Goal: Task Accomplishment & Management: Complete application form

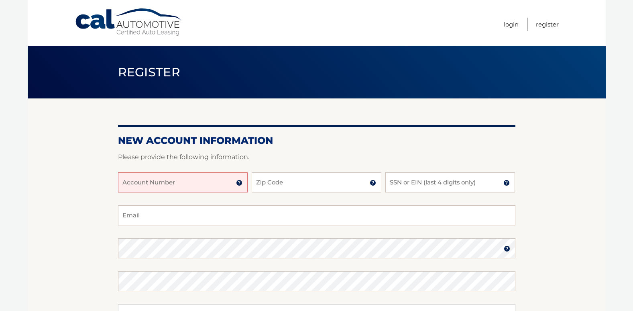
click at [222, 183] on input "Account Number" at bounding box center [183, 182] width 130 height 20
type input "44456001060"
click at [299, 187] on input "Zip Code" at bounding box center [317, 182] width 130 height 20
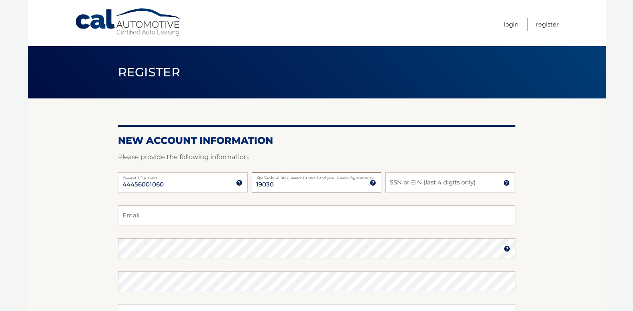
type input "19030"
click at [437, 184] on input "SSN or EIN (last 4 digits only)" at bounding box center [450, 182] width 130 height 20
click at [416, 149] on form "New Account Information Please provide the following information. 44456001060 A…" at bounding box center [316, 272] width 397 height 277
click at [419, 183] on input "1881" at bounding box center [450, 182] width 130 height 20
type input "1"
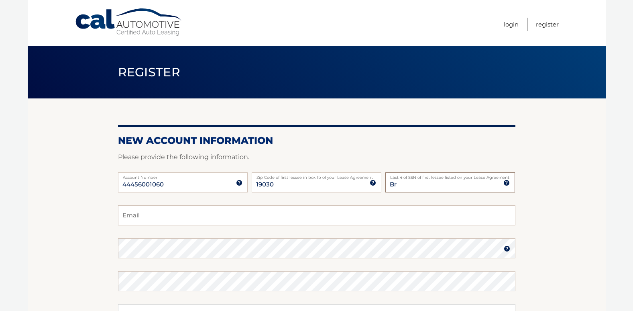
type input "B"
type input "1881"
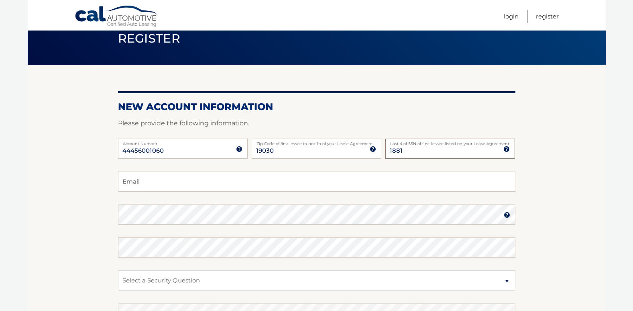
scroll to position [80, 0]
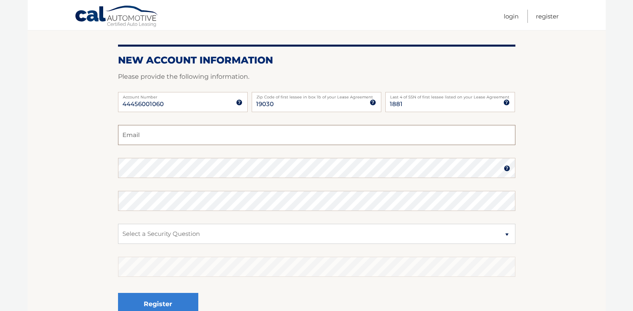
click at [171, 133] on input "Email" at bounding box center [316, 135] width 397 height 20
type input "brendabrandt123@icloud.com"
click at [506, 167] on img at bounding box center [507, 168] width 6 height 6
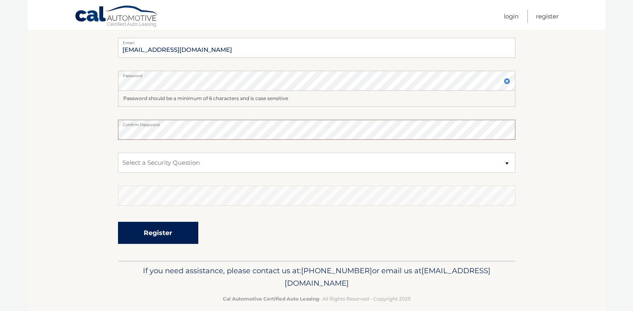
scroll to position [178, 0]
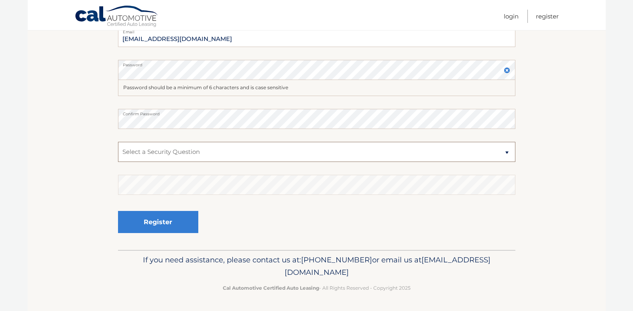
click at [222, 149] on select "Select a Security Question What was the name of your elementary school? What is…" at bounding box center [316, 152] width 397 height 20
select select "2"
click at [118, 142] on select "Select a Security Question What was the name of your elementary school? What is…" at bounding box center [316, 152] width 397 height 20
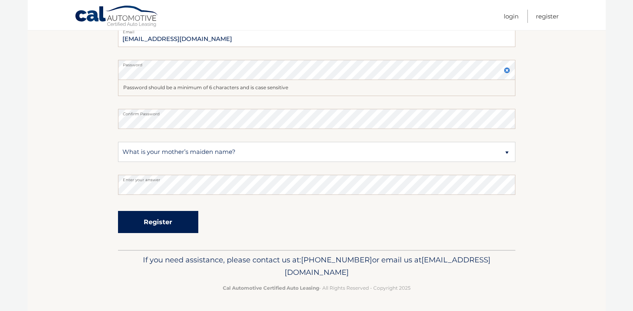
click at [177, 224] on button "Register" at bounding box center [158, 222] width 80 height 22
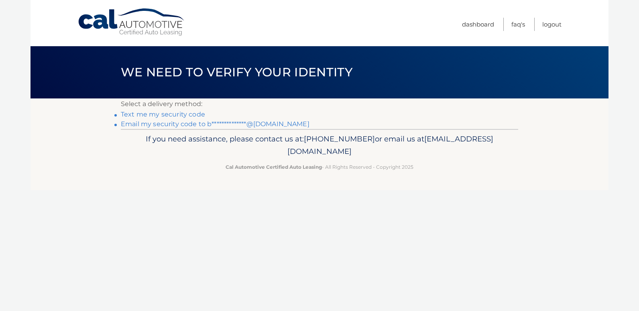
click at [183, 114] on link "Text me my security code" at bounding box center [163, 114] width 84 height 8
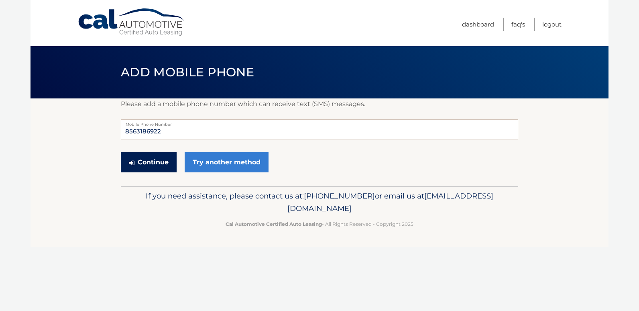
click at [151, 158] on button "Continue" at bounding box center [149, 162] width 56 height 20
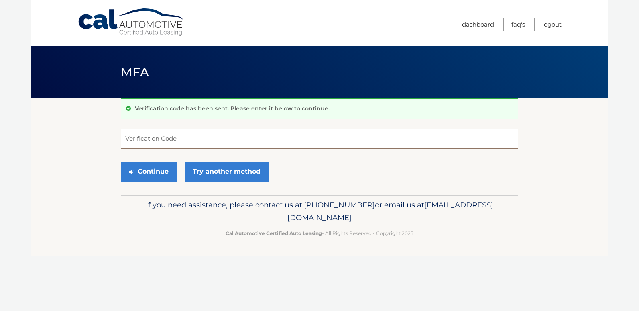
click at [202, 132] on input "Verification Code" at bounding box center [319, 138] width 397 height 20
type input "219409"
click at [143, 169] on button "Continue" at bounding box center [149, 171] width 56 height 20
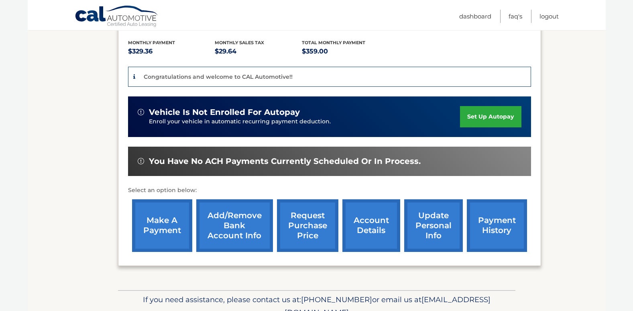
scroll to position [206, 0]
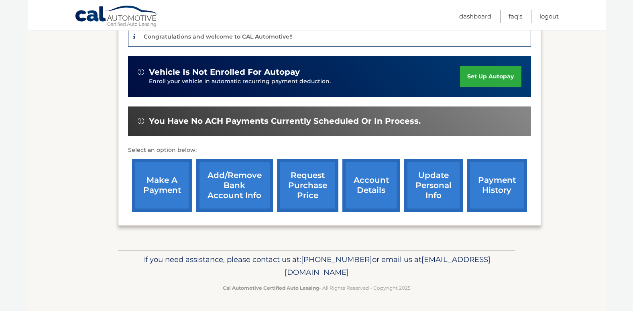
click at [374, 189] on link "account details" at bounding box center [371, 185] width 58 height 53
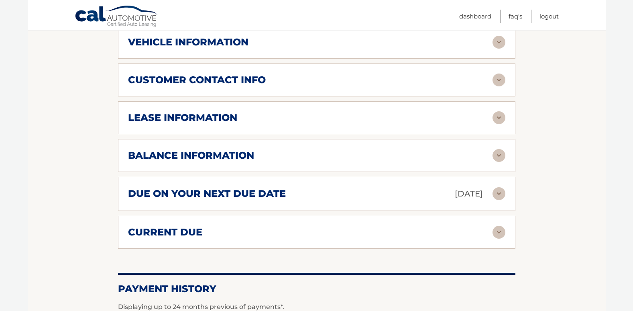
scroll to position [401, 0]
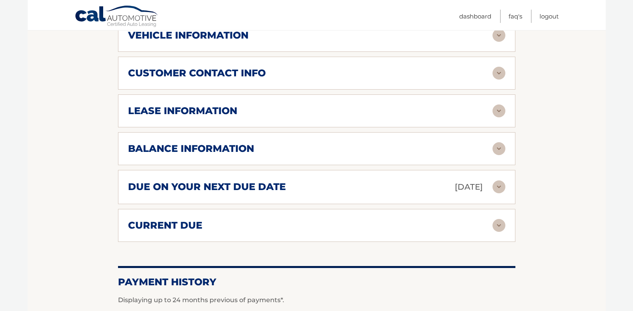
click at [495, 187] on img at bounding box center [499, 186] width 13 height 13
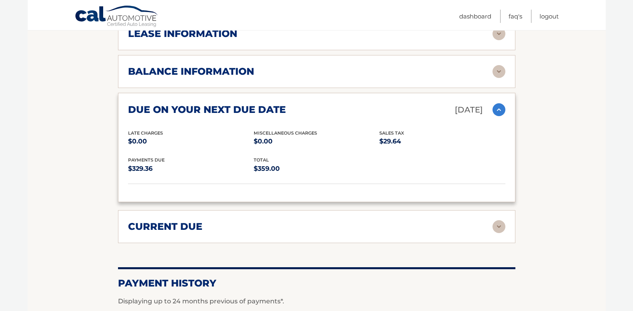
scroll to position [522, 0]
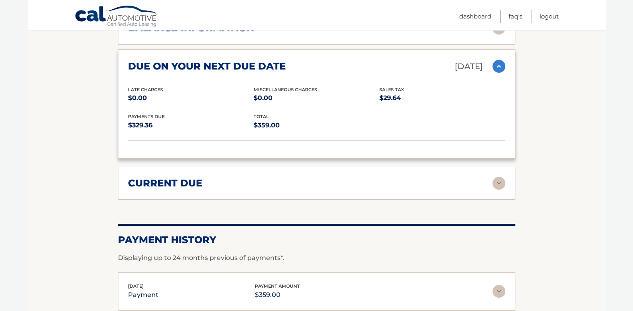
click at [501, 185] on img at bounding box center [499, 183] width 13 height 13
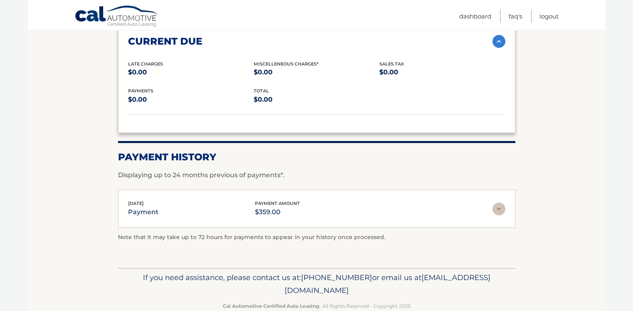
scroll to position [681, 0]
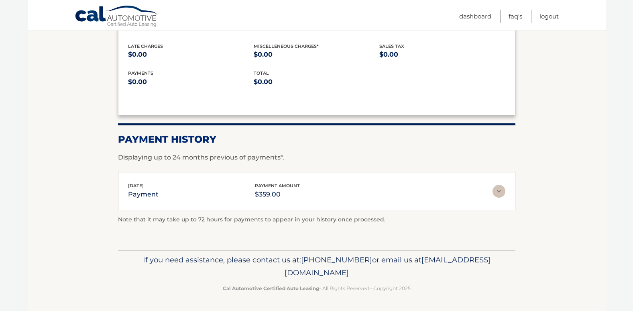
click at [499, 193] on img at bounding box center [499, 191] width 13 height 13
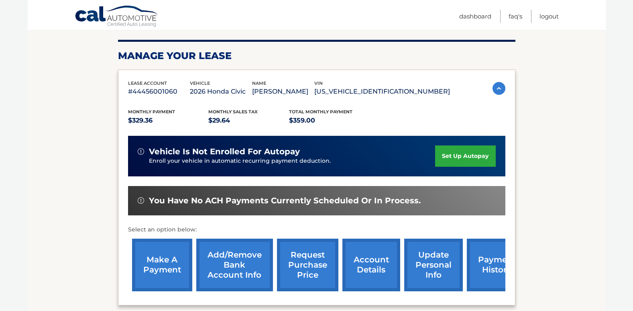
scroll to position [126, 0]
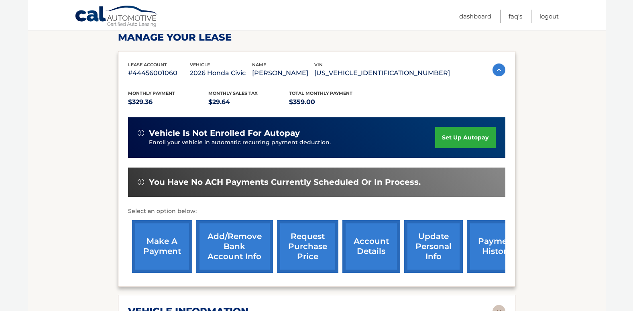
click at [162, 245] on link "make a payment" at bounding box center [162, 246] width 60 height 53
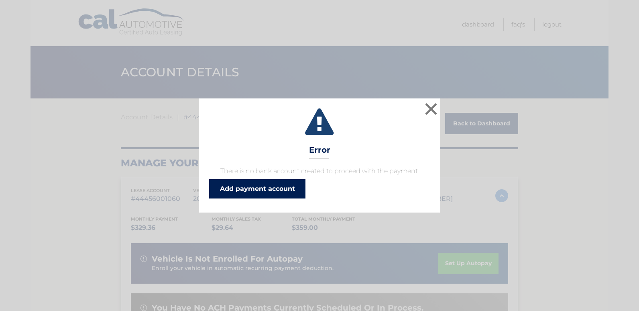
click at [257, 189] on link "Add payment account" at bounding box center [257, 188] width 96 height 19
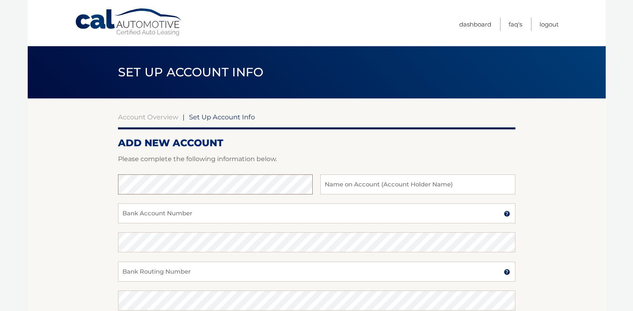
scroll to position [80, 0]
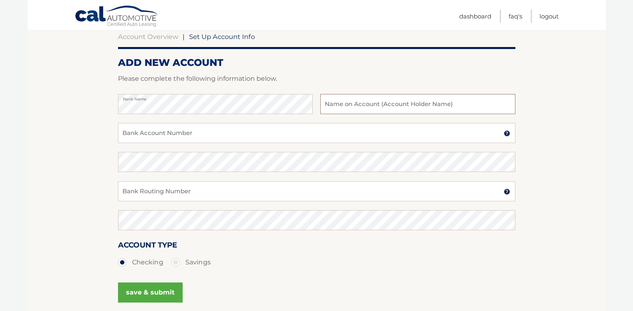
click at [411, 104] on input "text" at bounding box center [417, 104] width 195 height 20
type input "[PERSON_NAME]"
click at [316, 134] on input "Bank Account Number" at bounding box center [316, 133] width 397 height 20
drag, startPoint x: 165, startPoint y: 134, endPoint x: 136, endPoint y: 134, distance: 28.1
click at [136, 134] on input "8066251458" at bounding box center [316, 133] width 397 height 20
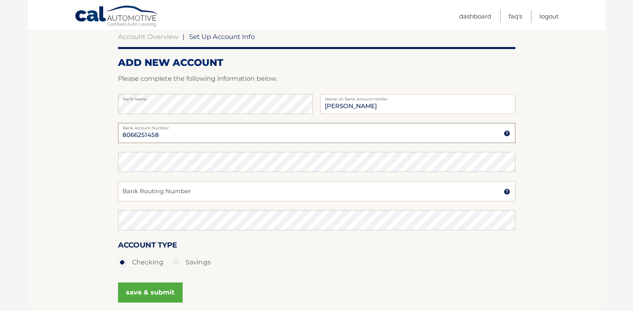
click at [162, 134] on input "8066251458" at bounding box center [316, 133] width 397 height 20
drag, startPoint x: 162, startPoint y: 134, endPoint x: 128, endPoint y: 134, distance: 34.1
click at [128, 134] on input "8251458066" at bounding box center [316, 133] width 397 height 20
type input "8"
click at [141, 134] on input "Bank Account Number" at bounding box center [316, 133] width 397 height 20
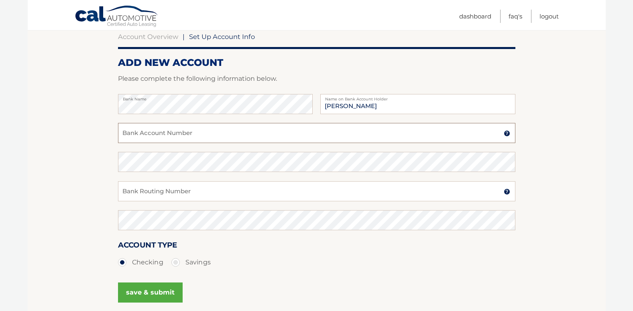
paste input "8066251458"
type input "8066251458"
click at [145, 192] on input "Bank Routing Number" at bounding box center [316, 191] width 397 height 20
paste input "031207607"
type input "031207607"
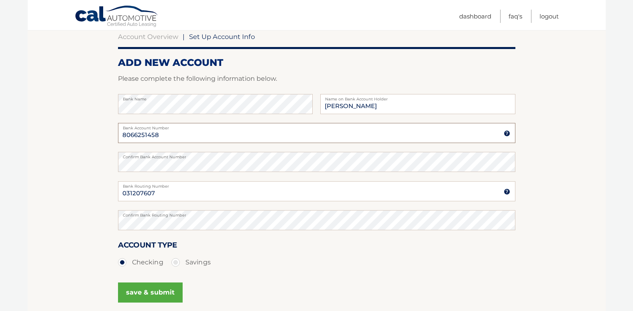
click at [123, 134] on input "8066251458" at bounding box center [316, 133] width 397 height 20
click at [122, 193] on input "031207607" at bounding box center [316, 191] width 397 height 20
drag, startPoint x: 177, startPoint y: 135, endPoint x: 80, endPoint y: 136, distance: 96.7
click at [81, 135] on section "Account Overview | Set Up Account Info ADD NEW ACCOUNT Please complete the foll…" at bounding box center [317, 171] width 578 height 306
click at [73, 161] on section "Account Overview | Set Up Account Info ADD NEW ACCOUNT Please complete the foll…" at bounding box center [317, 171] width 578 height 306
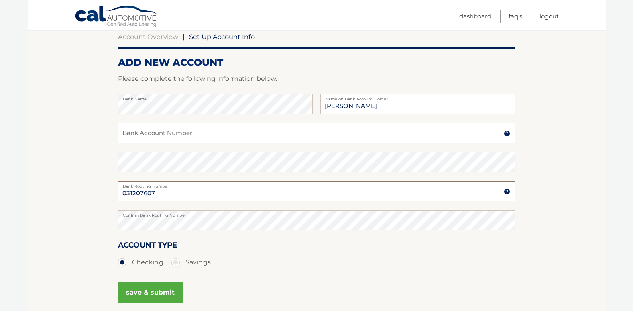
drag, startPoint x: 163, startPoint y: 195, endPoint x: 109, endPoint y: 192, distance: 54.6
click at [109, 192] on section "Account Overview | Set Up Account Info ADD NEW ACCOUNT Please complete the foll…" at bounding box center [317, 171] width 578 height 306
click at [67, 223] on section "Account Overview | Set Up Account Info ADD NEW ACCOUNT Please complete the foll…" at bounding box center [317, 171] width 578 height 306
click at [105, 106] on section "Account Overview | Set Up Account Info ADD NEW ACCOUNT Please complete the foll…" at bounding box center [317, 171] width 578 height 306
click at [386, 106] on input "[PERSON_NAME]" at bounding box center [417, 104] width 195 height 20
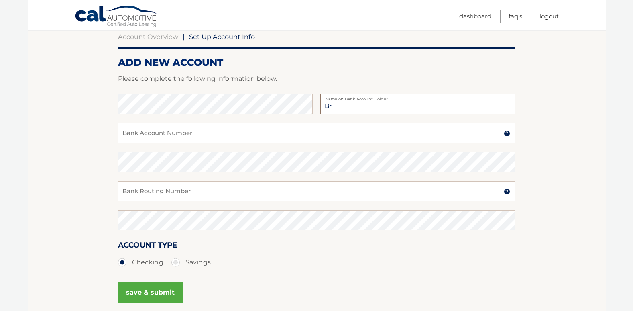
type input "B"
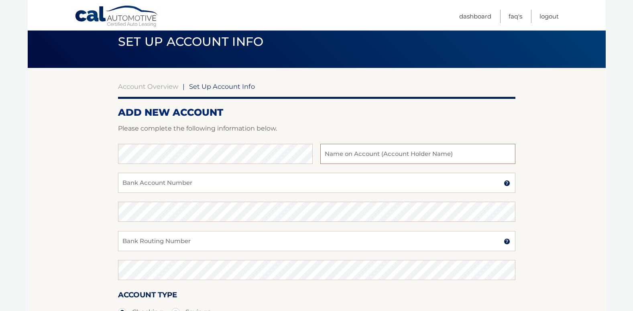
scroll to position [0, 0]
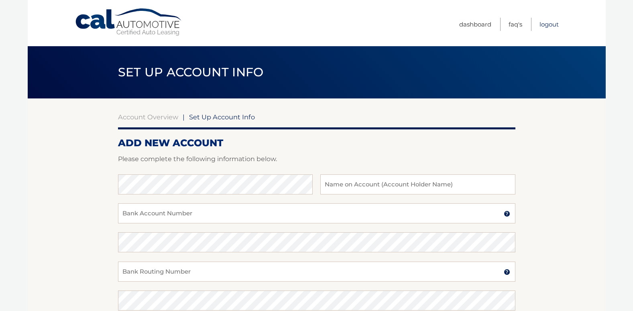
click at [546, 26] on link "Logout" at bounding box center [549, 24] width 19 height 13
